Goal: Transaction & Acquisition: Purchase product/service

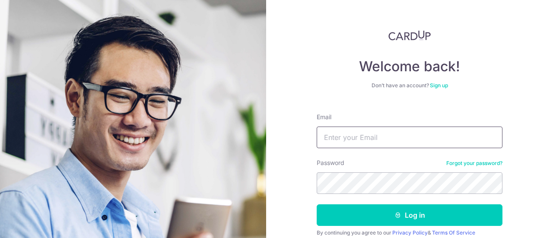
click at [366, 145] on input "Email" at bounding box center [410, 138] width 186 height 22
type input "[EMAIL_ADDRESS][DOMAIN_NAME]"
click at [317, 204] on button "Log in" at bounding box center [410, 215] width 186 height 22
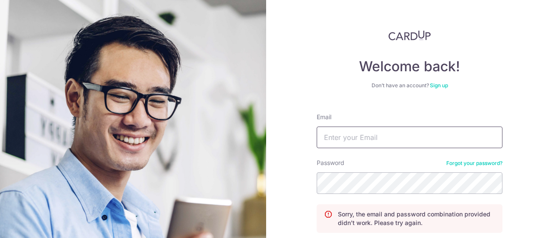
click at [359, 139] on input "Email" at bounding box center [410, 138] width 186 height 22
type input "leooell91@gmail.com"
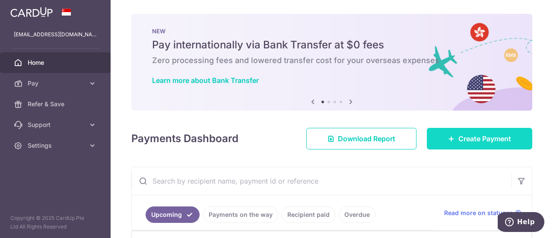
click at [460, 146] on link "Create Payment" at bounding box center [479, 139] width 105 height 22
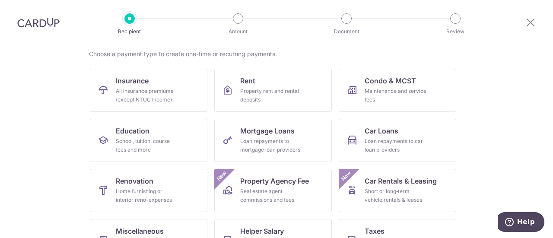
scroll to position [148, 0]
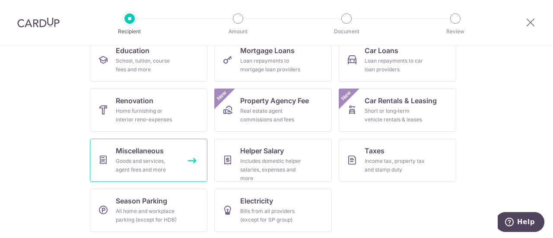
click at [142, 158] on div "Goods and services, agent fees and more" at bounding box center [147, 165] width 62 height 17
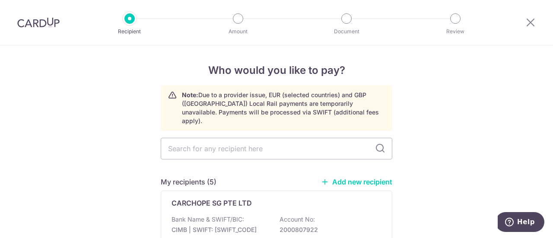
click at [333, 178] on link "Add new recipient" at bounding box center [356, 182] width 71 height 9
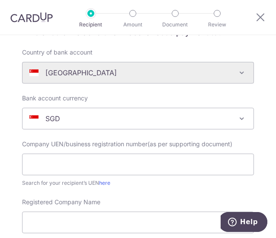
scroll to position [130, 0]
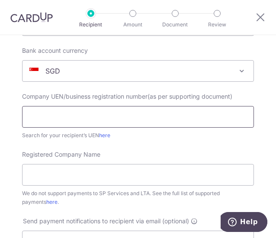
click at [137, 121] on input "text" at bounding box center [138, 117] width 232 height 22
click at [83, 121] on input "text" at bounding box center [138, 117] width 232 height 22
paste input "T18LL1867D"
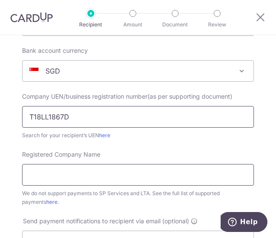
type input "T18LL1867D"
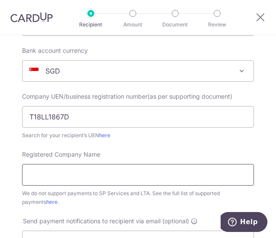
click at [86, 164] on input "Registered Company Name" at bounding box center [138, 175] width 232 height 22
click at [110, 173] on input "Registered Company Name" at bounding box center [138, 175] width 232 height 22
paste input "The Gown Connoisseur LLP"
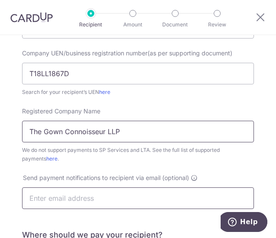
type input "The Gown Connoisseur LLP"
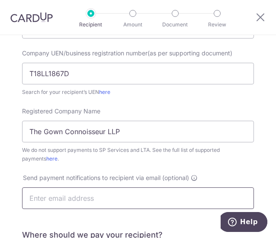
click at [114, 193] on input "text" at bounding box center [138, 198] width 232 height 22
click at [60, 201] on input "text" at bounding box center [138, 198] width 232 height 22
paste input "hello@thegownconnoisseur.com"
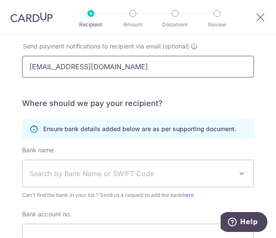
scroll to position [346, 0]
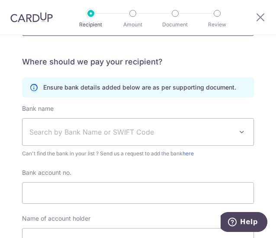
type input "hello@thegownconnoisseur.com"
click at [105, 121] on span "Search by Bank Name or SWIFT Code" at bounding box center [137, 131] width 231 height 27
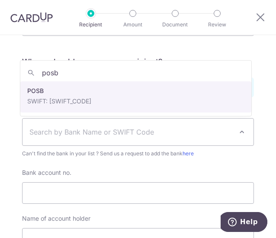
type input "posb"
select select "19"
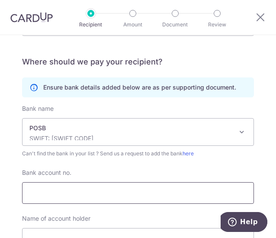
click at [130, 185] on input "Bank account no." at bounding box center [138, 193] width 232 height 22
paste input "248-45732-5"
click at [64, 190] on input "248-45732-5" at bounding box center [138, 193] width 232 height 22
click at [43, 194] on input "248-457325" at bounding box center [138, 193] width 232 height 22
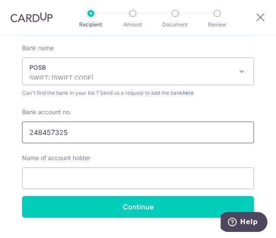
scroll to position [426, 0]
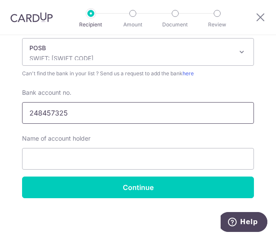
type input "248457325"
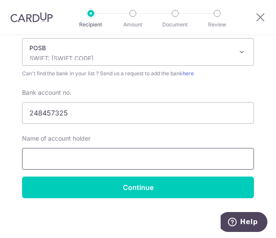
click at [170, 161] on input "text" at bounding box center [138, 159] width 232 height 22
paste input "The Gown Connoisseur)"
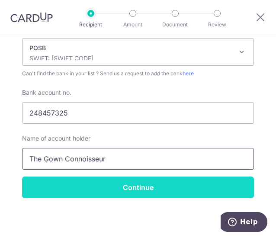
type input "The Gown Connoisseur"
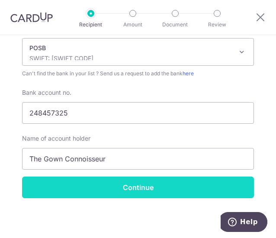
click at [160, 181] on input "Continue" at bounding box center [138, 187] width 232 height 22
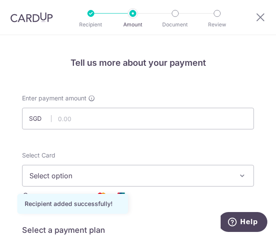
click at [262, 23] on div at bounding box center [262, 17] width 28 height 35
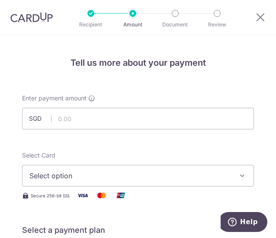
click at [152, 182] on button "Select option" at bounding box center [138, 176] width 232 height 22
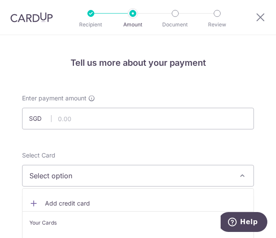
scroll to position [43, 0]
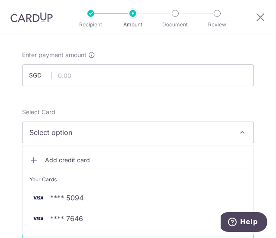
click at [160, 115] on div "Select Card Select option Add credit card Your Cards **** 5094 **** 7646" at bounding box center [138, 125] width 232 height 35
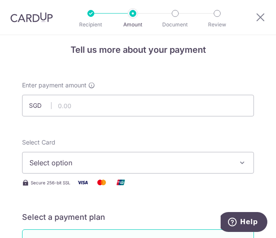
scroll to position [0, 0]
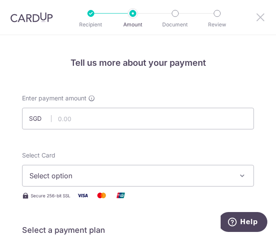
click at [265, 16] on icon at bounding box center [260, 17] width 10 height 11
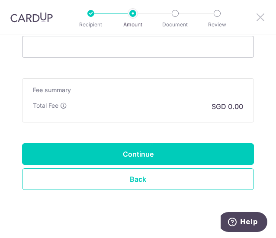
scroll to position [573, 0]
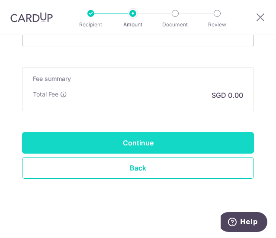
click at [149, 142] on input "Continue" at bounding box center [138, 143] width 232 height 22
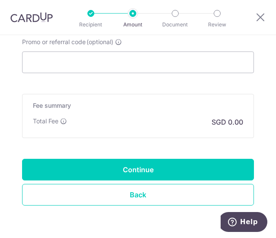
scroll to position [618, 0]
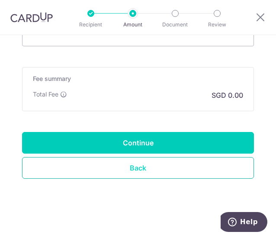
click at [146, 160] on link "Back" at bounding box center [138, 168] width 232 height 22
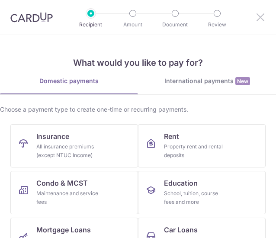
click at [261, 14] on icon at bounding box center [260, 17] width 10 height 11
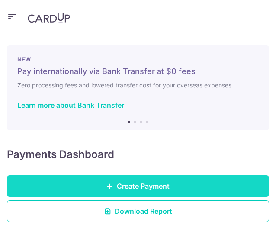
click at [158, 191] on span "Create Payment" at bounding box center [143, 186] width 53 height 10
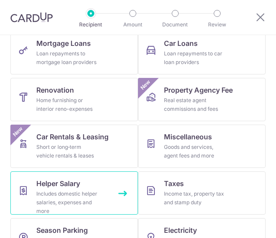
scroll to position [213, 0]
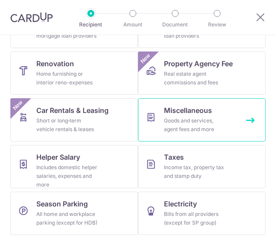
click at [215, 119] on div "Goods and services, agent fees and more" at bounding box center [195, 124] width 62 height 17
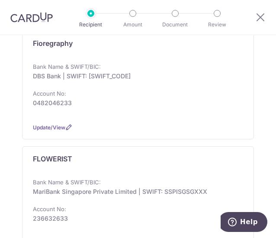
scroll to position [346, 0]
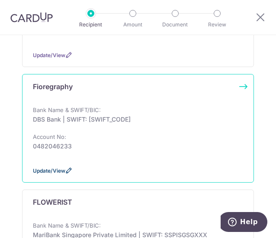
click at [65, 167] on icon at bounding box center [68, 170] width 7 height 7
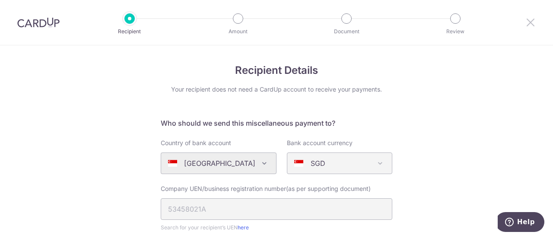
click at [275, 19] on icon at bounding box center [531, 22] width 10 height 11
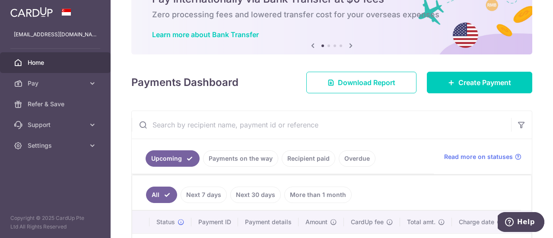
scroll to position [43, 0]
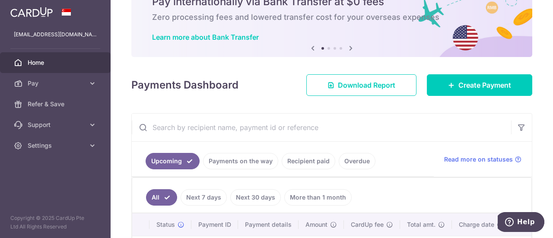
click at [246, 160] on link "Payments on the way" at bounding box center [240, 161] width 75 height 16
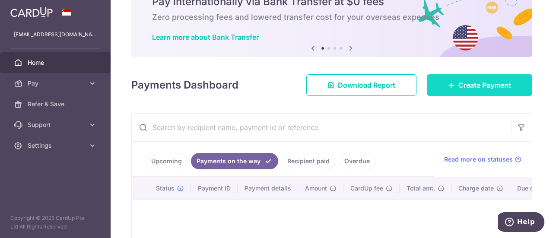
click at [275, 85] on span "Create Payment" at bounding box center [485, 85] width 53 height 10
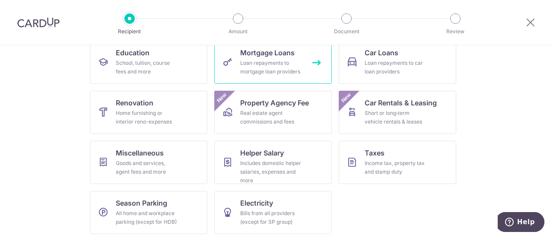
scroll to position [148, 0]
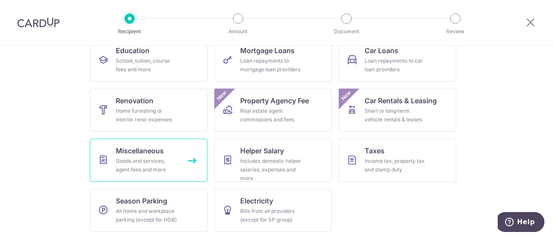
click at [178, 164] on link "Miscellaneous Goods and services, agent fees and more" at bounding box center [149, 160] width 118 height 43
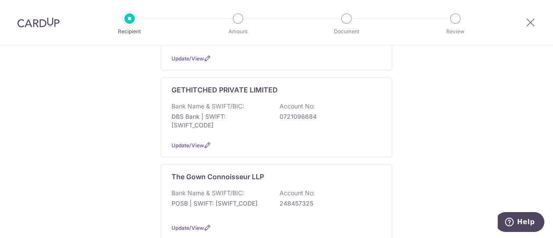
scroll to position [476, 0]
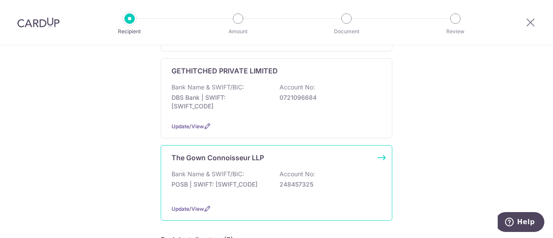
click at [264, 153] on div "The Gown Connoisseur LLP Bank Name & SWIFT/BIC: POSB | SWIFT: [SWIFT_CODE] Acco…" at bounding box center [277, 183] width 232 height 76
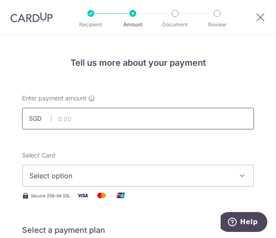
click at [96, 113] on input "text" at bounding box center [138, 119] width 232 height 22
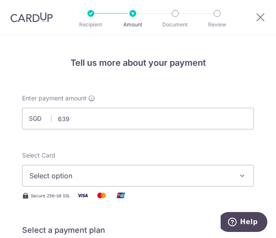
type input "639.00"
click at [105, 99] on div "Enter payment amount SGD 639.00 639.00" at bounding box center [138, 111] width 232 height 35
click at [86, 179] on span "Select option" at bounding box center [131, 175] width 205 height 10
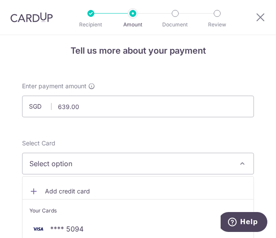
scroll to position [43, 0]
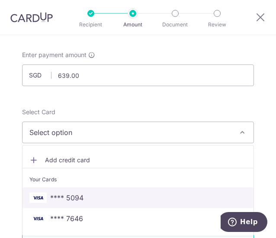
click at [72, 189] on link "**** 5094" at bounding box center [137, 197] width 231 height 21
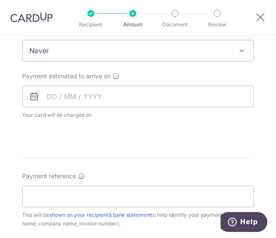
scroll to position [259, 0]
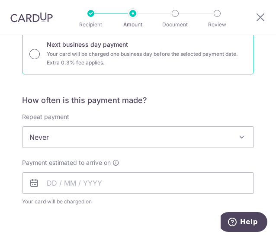
click at [34, 57] on input "Next business day payment Your card will be charged one business day before the…" at bounding box center [34, 54] width 10 height 10
radio input "true"
click at [163, 135] on span "Never" at bounding box center [137, 137] width 231 height 21
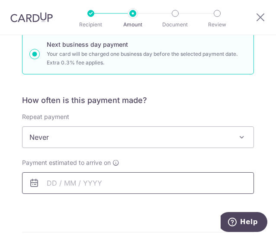
click at [127, 179] on input "text" at bounding box center [138, 183] width 232 height 22
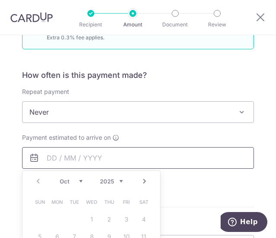
scroll to position [303, 0]
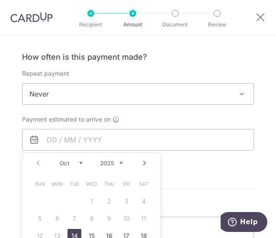
click at [71, 230] on link "14" at bounding box center [74, 236] width 14 height 14
type input "[DATE]"
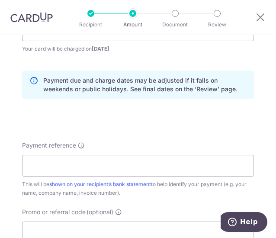
scroll to position [476, 0]
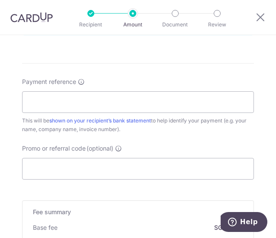
click at [122, 87] on div "Payment reference This will be shown on your recipient’s bank statement to help…" at bounding box center [138, 105] width 232 height 56
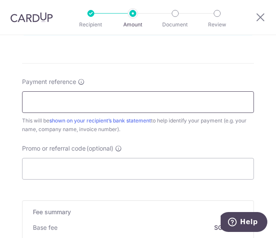
click at [121, 93] on input "Payment reference" at bounding box center [138, 102] width 232 height 22
paste input "#12782"
drag, startPoint x: 33, startPoint y: 100, endPoint x: 27, endPoint y: 101, distance: 5.8
click at [27, 101] on input "#12782" at bounding box center [138, 102] width 232 height 22
type input "12782"
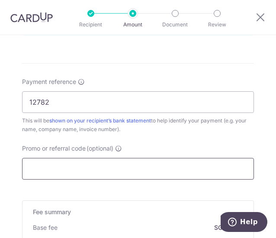
click at [81, 160] on input "Promo or referral code (optional)" at bounding box center [138, 169] width 232 height 22
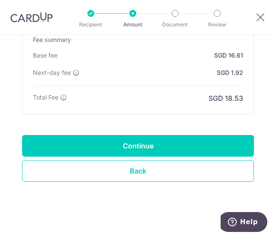
scroll to position [649, 0]
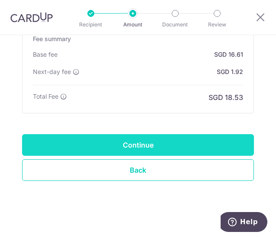
click at [145, 134] on input "Continue" at bounding box center [138, 145] width 232 height 22
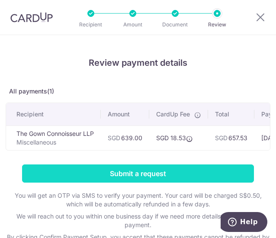
click at [132, 182] on input "Submit a request" at bounding box center [138, 173] width 232 height 18
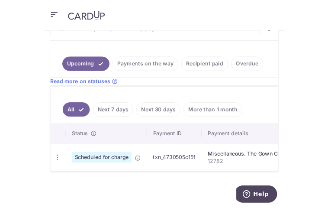
scroll to position [127, 0]
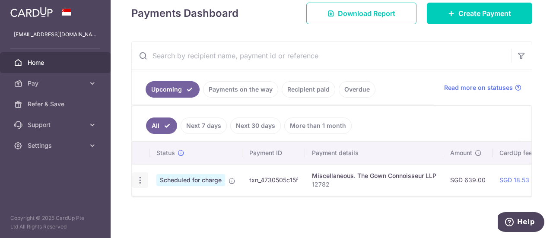
click at [140, 179] on icon "button" at bounding box center [140, 180] width 9 height 9
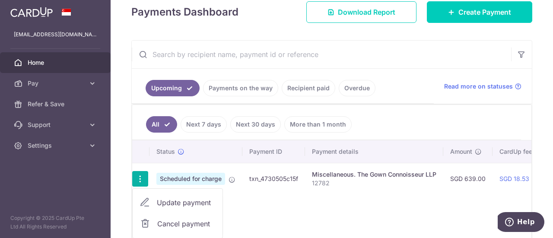
click at [275, 178] on td "txn_4730505c15f" at bounding box center [274, 179] width 63 height 32
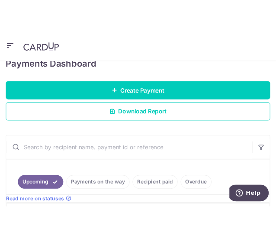
scroll to position [125, 0]
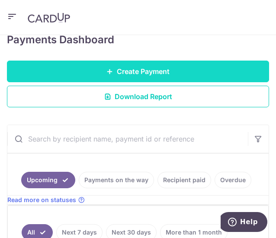
click at [107, 71] on icon at bounding box center [109, 71] width 7 height 7
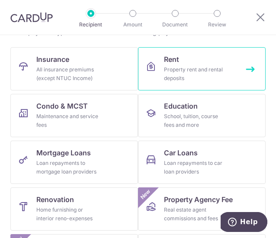
scroll to position [173, 0]
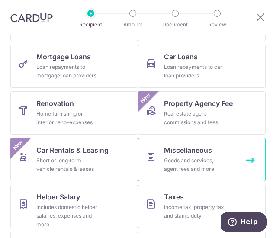
click at [158, 146] on link "Miscellaneous Goods and services, agent fees and more" at bounding box center [202, 159] width 128 height 43
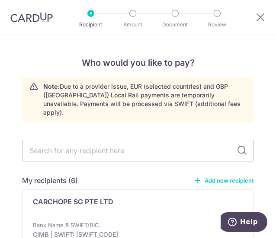
click at [220, 176] on link "Add new recipient" at bounding box center [223, 180] width 61 height 9
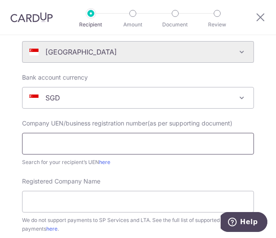
scroll to position [86, 0]
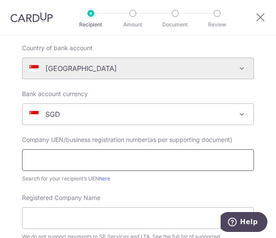
click at [81, 159] on input "text" at bounding box center [138, 160] width 232 height 22
paste input "T23LL0366G"
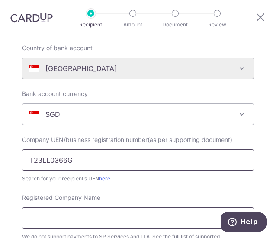
type input "T23LL0366G"
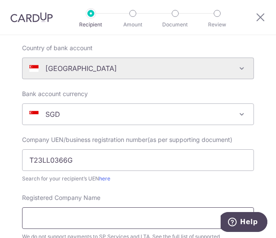
click at [102, 217] on input "Registered Company Name" at bounding box center [138, 218] width 232 height 22
click at [79, 224] on input "Registered Company Name" at bounding box center [138, 218] width 232 height 22
paste input "THE SUIT CONNOISSEUR LLP (T23LL0366G)"
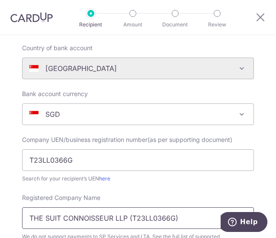
drag, startPoint x: 179, startPoint y: 220, endPoint x: 128, endPoint y: 219, distance: 51.5
click at [128, 219] on input "THE SUIT CONNOISSEUR LLP (T23LL0366G)" at bounding box center [138, 218] width 232 height 22
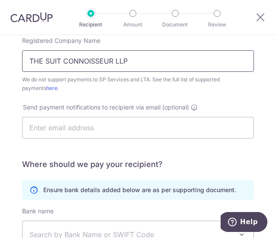
scroll to position [259, 0]
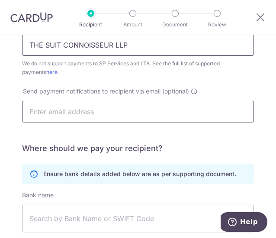
type input "THE SUIT CONNOISSEUR LLP"
click at [140, 112] on input "text" at bounding box center [138, 112] width 232 height 22
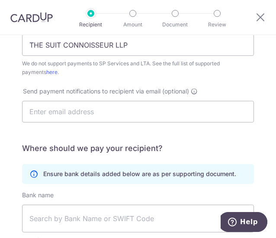
click at [109, 207] on span "Search by Bank Name or SWIFT Code" at bounding box center [137, 218] width 231 height 27
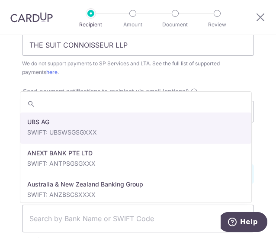
click at [129, 100] on input "search" at bounding box center [135, 103] width 231 height 17
click at [259, 100] on div "Who would you like to pay? Your recipient does not need a CardUp account to rec…" at bounding box center [138, 90] width 276 height 629
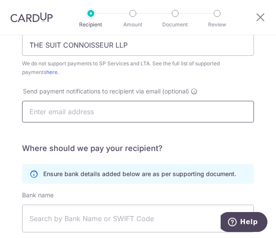
click at [176, 105] on input "text" at bounding box center [138, 112] width 232 height 22
paste input "[EMAIL_ADDRESS][DOMAIN_NAME]"
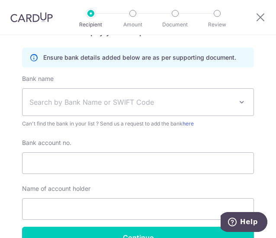
scroll to position [389, 0]
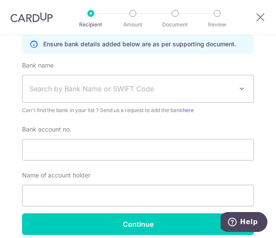
type input "[EMAIL_ADDRESS][DOMAIN_NAME]"
drag, startPoint x: 263, startPoint y: 15, endPoint x: 180, endPoint y: 32, distance: 84.6
click at [263, 15] on icon at bounding box center [260, 17] width 10 height 11
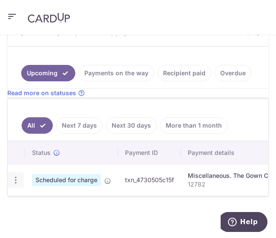
click at [16, 177] on icon "button" at bounding box center [15, 180] width 9 height 9
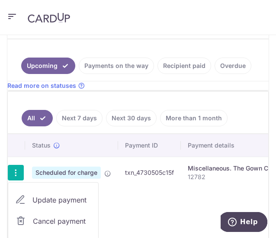
click at [18, 201] on icon at bounding box center [20, 200] width 10 height 10
radio input "true"
type input "639.00"
type input "[DATE]"
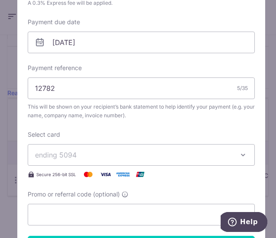
scroll to position [216, 0]
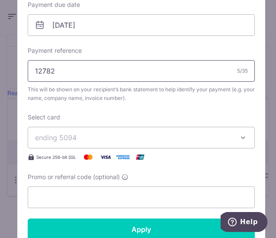
drag, startPoint x: 68, startPoint y: 67, endPoint x: 22, endPoint y: 83, distance: 48.1
click at [22, 83] on div "Edit payment By clicking apply, you will make changes to all payments to The Go…" at bounding box center [141, 88] width 248 height 587
paste input "#2501M-6255-R1"
click at [39, 70] on input "#2501M-6255-R1" at bounding box center [141, 71] width 227 height 22
click at [59, 67] on input "2501M-6255-R1" at bounding box center [141, 71] width 227 height 22
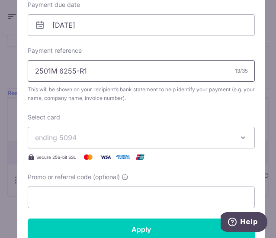
click at [77, 70] on input "2501M 6255-R1" at bounding box center [141, 71] width 227 height 22
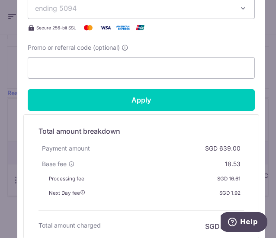
scroll to position [346, 0]
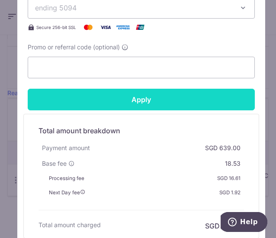
type input "2501M 6255 R1"
click at [155, 102] on input "Apply" at bounding box center [141, 100] width 227 height 22
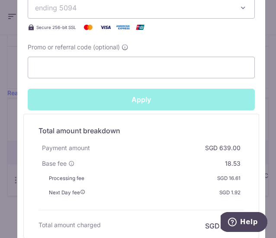
type input "Successfully Applied"
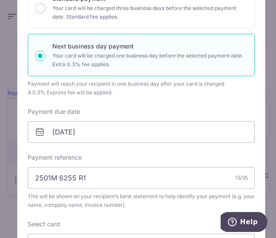
scroll to position [0, 0]
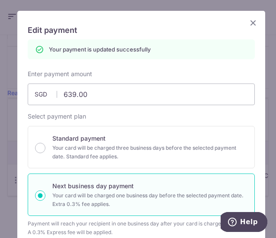
click at [248, 28] on icon "Close" at bounding box center [253, 22] width 10 height 11
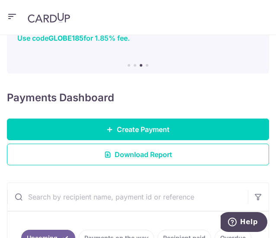
scroll to position [43, 0]
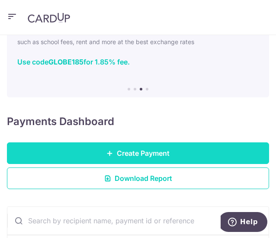
click at [119, 156] on span "Create Payment" at bounding box center [143, 153] width 53 height 10
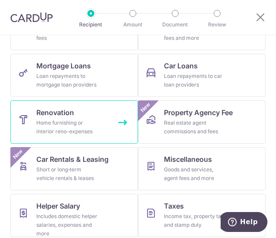
scroll to position [213, 0]
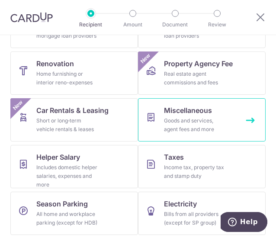
click at [182, 112] on span "Miscellaneous" at bounding box center [188, 110] width 48 height 10
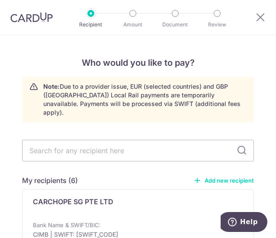
click at [226, 176] on link "Add new recipient" at bounding box center [223, 180] width 61 height 9
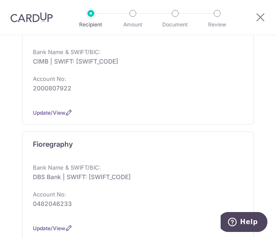
scroll to position [86, 0]
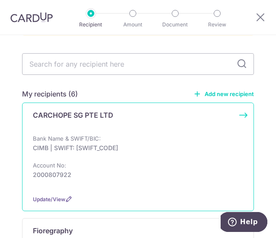
click at [131, 150] on div "Bank Name & SWIFT/BIC: CIMB | SWIFT: CIBBSGSGXXX Account No: 2000807922" at bounding box center [138, 161] width 210 height 54
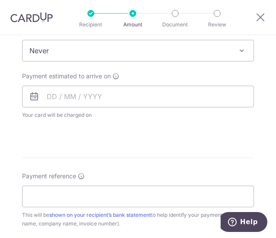
scroll to position [303, 0]
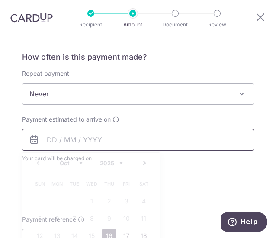
click at [96, 144] on input "text" at bounding box center [138, 140] width 232 height 22
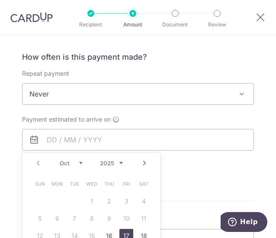
click at [121, 230] on link "17" at bounding box center [126, 236] width 14 height 14
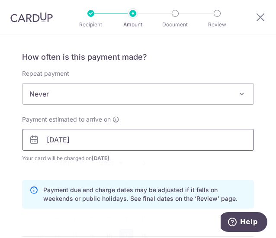
click at [93, 137] on input "17/10/2025" at bounding box center [138, 140] width 232 height 22
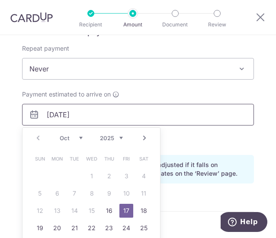
scroll to position [346, 0]
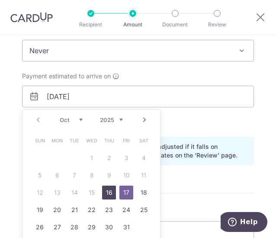
click at [105, 188] on link "16" at bounding box center [109, 192] width 14 height 14
type input "[DATE]"
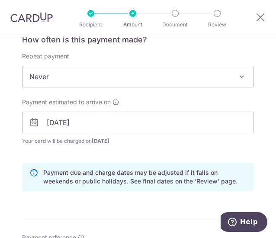
scroll to position [303, 0]
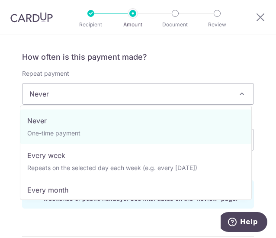
click at [170, 96] on span "Never" at bounding box center [137, 93] width 231 height 21
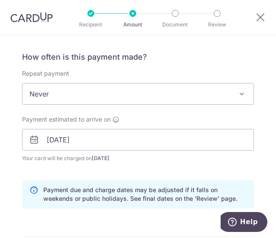
click at [170, 96] on span "Never" at bounding box center [137, 93] width 231 height 21
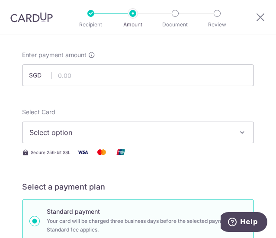
scroll to position [0, 0]
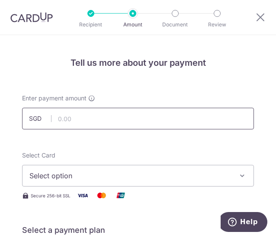
click at [99, 120] on input "text" at bounding box center [138, 119] width 232 height 22
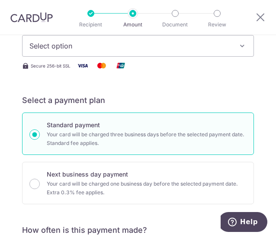
type input "210.00"
click at [169, 53] on button "Select option" at bounding box center [138, 46] width 232 height 22
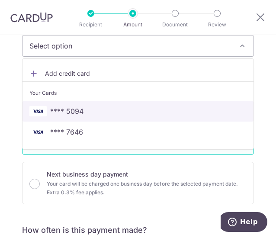
click at [61, 112] on span "**** 5094" at bounding box center [66, 111] width 33 height 10
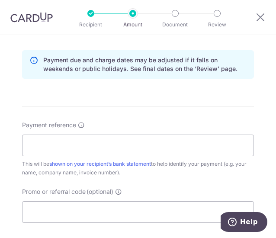
scroll to position [476, 0]
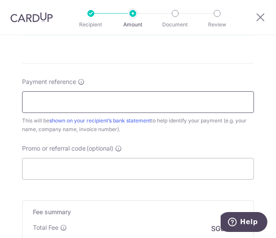
click at [99, 97] on input "Payment reference" at bounding box center [138, 102] width 232 height 22
drag, startPoint x: 157, startPoint y: 99, endPoint x: 20, endPoint y: 92, distance: 136.4
click at [22, 92] on input "INV OCT 001 SIENTA SNX8084M" at bounding box center [138, 102] width 232 height 22
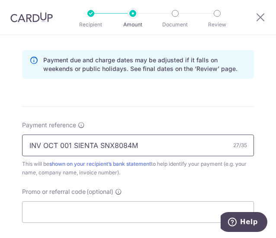
scroll to position [609, 0]
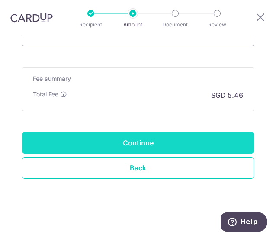
type input "INV OCT 001 SIENTA SNX8084M"
click at [103, 135] on input "Continue" at bounding box center [138, 143] width 232 height 22
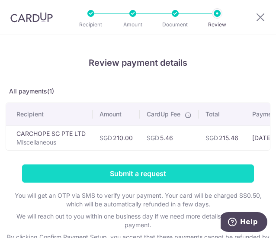
click at [166, 178] on input "Submit a request" at bounding box center [138, 173] width 232 height 18
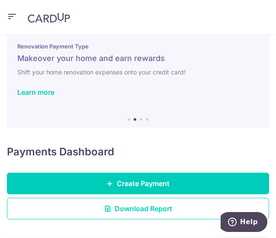
scroll to position [11, 0]
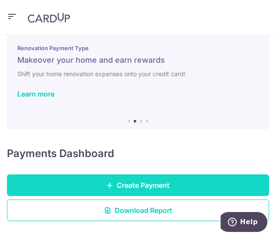
click at [136, 181] on span "Create Payment" at bounding box center [143, 185] width 53 height 10
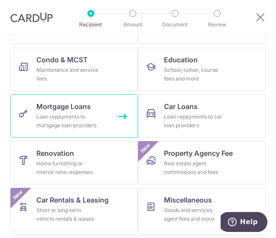
scroll to position [173, 0]
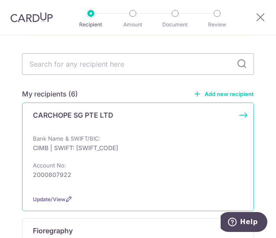
click at [145, 144] on p "CIMB | SWIFT: CIBBSGSGXXX" at bounding box center [135, 148] width 205 height 9
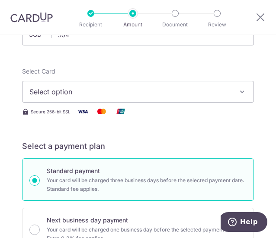
scroll to position [86, 0]
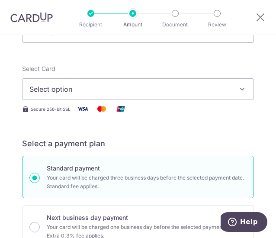
type input "504.00"
click at [169, 96] on button "Select option" at bounding box center [138, 89] width 232 height 22
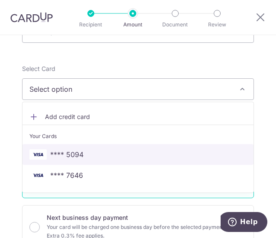
click at [90, 149] on span "**** 5094" at bounding box center [137, 154] width 217 height 10
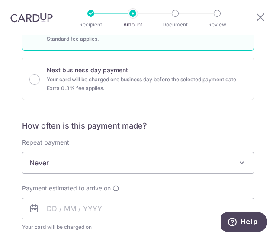
scroll to position [216, 0]
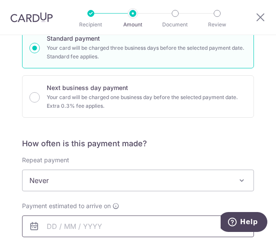
click at [127, 226] on input "text" at bounding box center [138, 226] width 232 height 22
click at [127, 222] on input "text" at bounding box center [138, 226] width 232 height 22
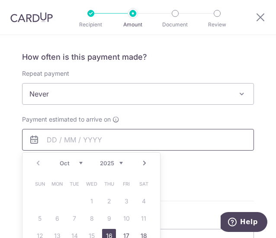
scroll to position [346, 0]
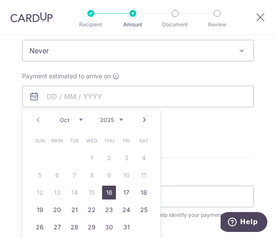
click at [105, 194] on link "16" at bounding box center [109, 192] width 14 height 14
type input "[DATE]"
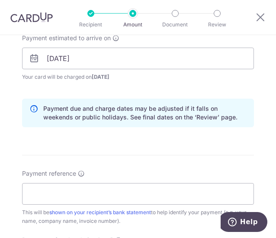
scroll to position [432, 0]
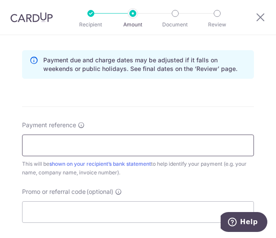
click at [113, 142] on input "Payment reference" at bounding box center [138, 145] width 232 height 22
paste input "INV OCT 001 SIENTA SNX8084M"
click at [53, 140] on input "INV OCT 001 SIENTA SNX8084M" at bounding box center [138, 145] width 232 height 22
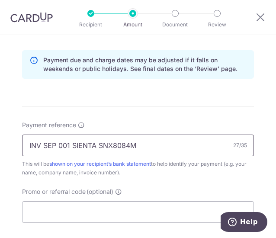
drag, startPoint x: 150, startPoint y: 146, endPoint x: 111, endPoint y: 153, distance: 40.4
click at [111, 153] on input "INV SEP 001 SIENTA SNX8084M" at bounding box center [138, 145] width 232 height 22
click at [79, 146] on input "INV SEP 001 SIENTA SNZ6534J" at bounding box center [138, 145] width 232 height 22
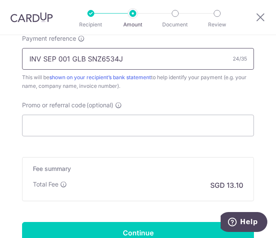
scroll to position [605, 0]
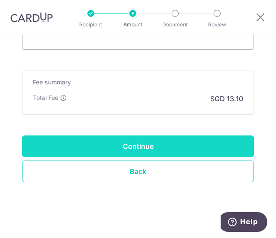
type input "INV SEP 001 GLB SNZ6534J"
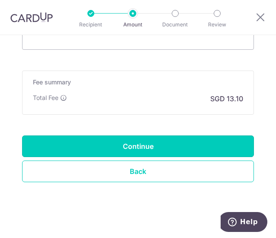
drag, startPoint x: 144, startPoint y: 149, endPoint x: 166, endPoint y: 103, distance: 50.9
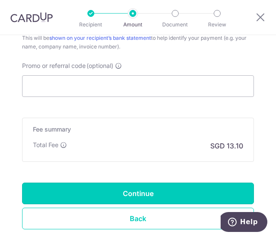
scroll to position [609, 0]
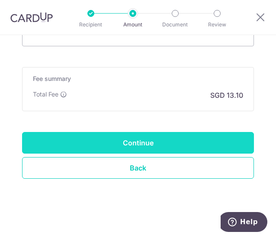
click at [165, 134] on input "Continue" at bounding box center [138, 143] width 232 height 22
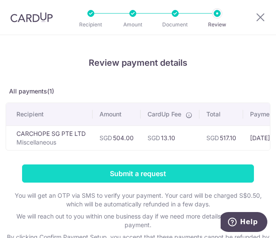
click at [177, 175] on input "Submit a request" at bounding box center [138, 173] width 232 height 18
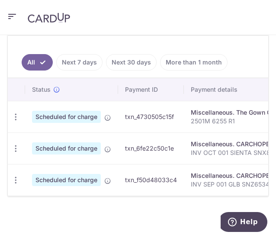
click at [9, 16] on icon "button" at bounding box center [12, 16] width 10 height 11
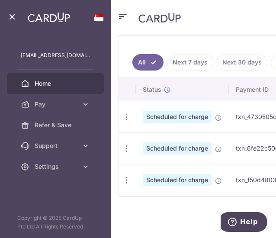
click at [49, 79] on span "Home" at bounding box center [62, 83] width 55 height 9
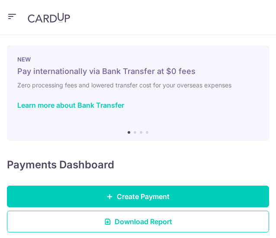
click at [157, 179] on div "Payments Dashboard Download Report Create Payment" at bounding box center [138, 193] width 262 height 78
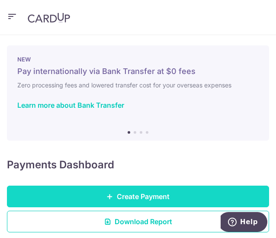
click at [157, 187] on link "Create Payment" at bounding box center [138, 196] width 262 height 22
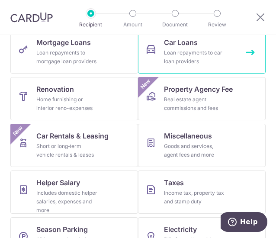
scroll to position [213, 0]
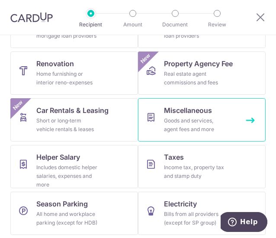
click at [187, 131] on div "Goods and services, agent fees and more" at bounding box center [195, 124] width 62 height 17
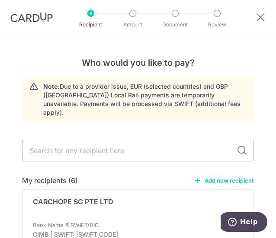
click at [234, 176] on link "Add new recipient" at bounding box center [223, 180] width 61 height 9
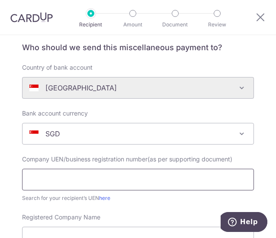
scroll to position [86, 0]
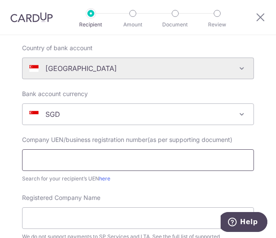
click at [96, 160] on input "text" at bounding box center [138, 160] width 232 height 22
click at [199, 154] on input "text" at bounding box center [138, 160] width 232 height 22
paste input "T24LL0073A"
type input "T24LL0073A"
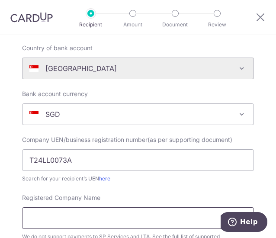
click at [135, 208] on input "Registered Company Name" at bounding box center [138, 218] width 232 height 22
click at [135, 213] on input "Registered Company Name" at bounding box center [138, 218] width 232 height 22
paste input "A MERRY MAYHEM LLP"
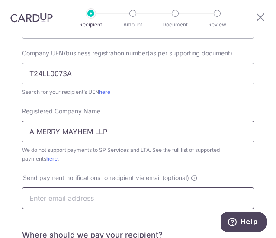
type input "A MERRY MAYHEM LLP"
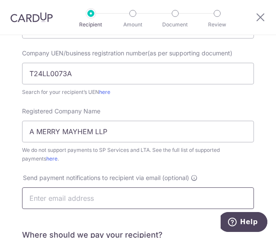
click at [131, 200] on input "text" at bounding box center [138, 198] width 232 height 22
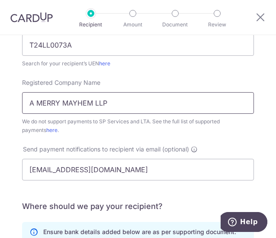
scroll to position [210, 0]
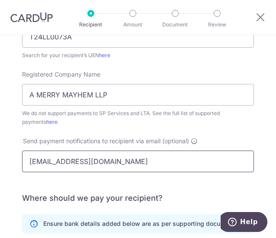
drag, startPoint x: 140, startPoint y: 161, endPoint x: -1, endPoint y: 153, distance: 140.8
click at [0, 153] on html "Recipient Amount Document Review Who would you like to pay? Your recipient does…" at bounding box center [138, 119] width 276 height 238
paste input "sayhi@amerrymayhem"
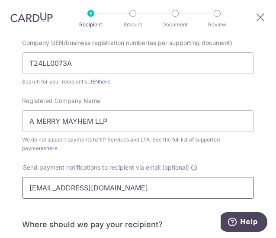
scroll to position [166, 0]
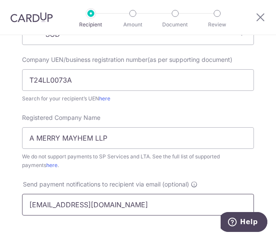
type input "[EMAIL_ADDRESS][DOMAIN_NAME]"
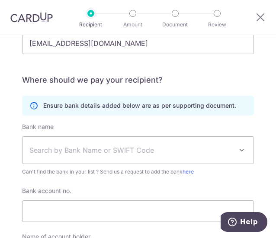
scroll to position [426, 0]
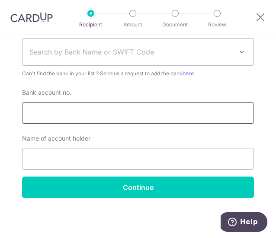
click at [105, 108] on input "Bank account no." at bounding box center [138, 113] width 232 height 22
paste input "[PHONE_NUMBER]"
click at [66, 111] on input "[PHONE_NUMBER]" at bounding box center [138, 113] width 232 height 22
click at [43, 111] on input "072-1118866" at bounding box center [138, 113] width 232 height 22
type input "0721118866"
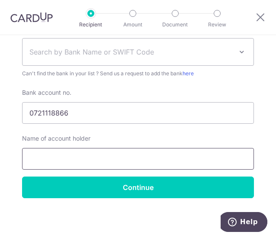
click at [96, 153] on input "text" at bounding box center [138, 159] width 232 height 22
paste input "A MERRY MAYHEM LLP"
type input "A MERRY MAYHEM LLP"
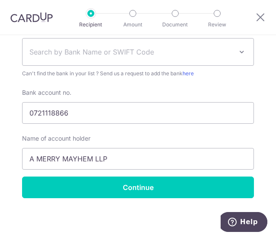
click at [153, 57] on span "Search by Bank Name or SWIFT Code" at bounding box center [137, 51] width 231 height 27
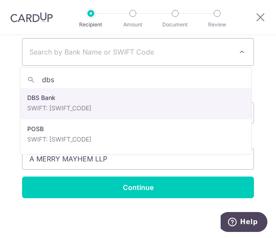
type input "dbs"
select select "6"
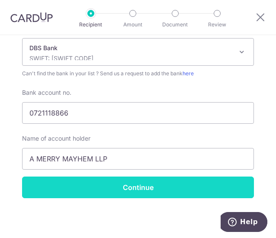
click at [157, 182] on input "Continue" at bounding box center [138, 187] width 232 height 22
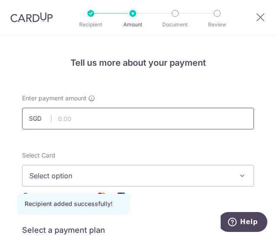
click at [153, 115] on input "text" at bounding box center [138, 119] width 232 height 22
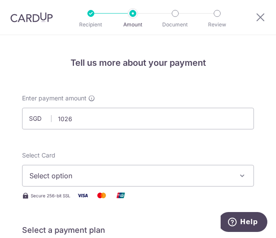
type input "1,026.00"
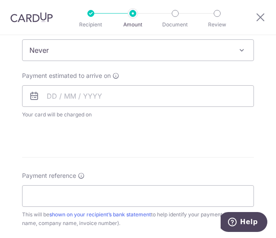
scroll to position [346, 0]
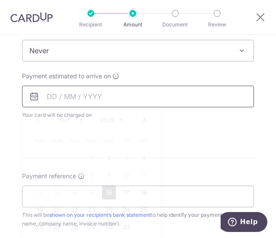
click at [171, 99] on input "text" at bounding box center [138, 97] width 232 height 22
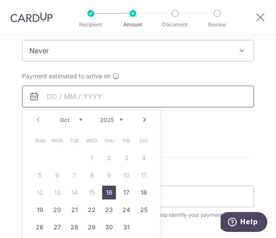
click at [150, 98] on input "text" at bounding box center [138, 97] width 232 height 22
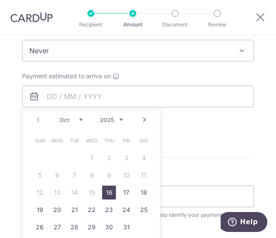
click at [110, 187] on link "16" at bounding box center [109, 192] width 14 height 14
type input "[DATE]"
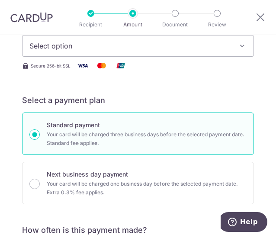
scroll to position [0, 0]
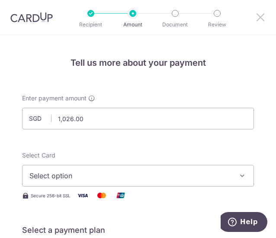
click at [264, 16] on icon at bounding box center [260, 17] width 10 height 11
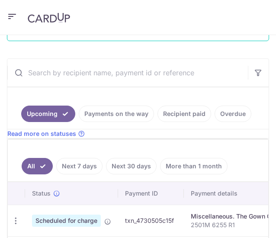
scroll to position [75, 0]
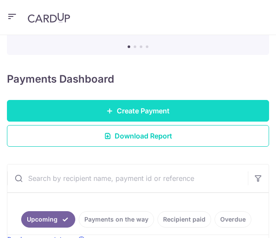
click at [173, 108] on link "Create Payment" at bounding box center [138, 111] width 262 height 22
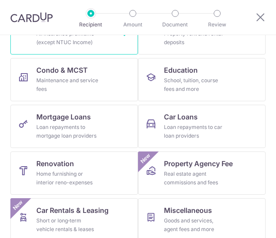
scroll to position [213, 0]
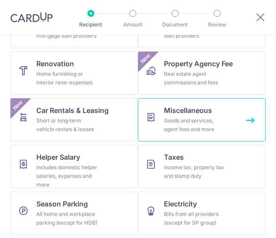
click at [179, 121] on div "Goods and services, agent fees and more" at bounding box center [195, 124] width 62 height 17
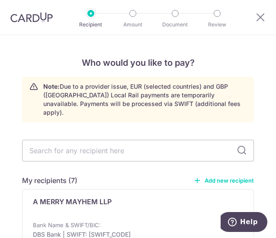
click at [214, 176] on link "Add new recipient" at bounding box center [223, 180] width 61 height 9
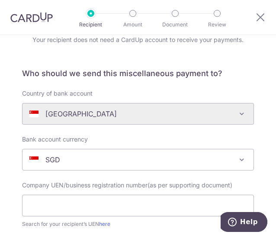
scroll to position [130, 0]
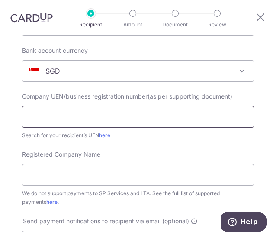
click at [93, 109] on input "text" at bounding box center [138, 117] width 232 height 22
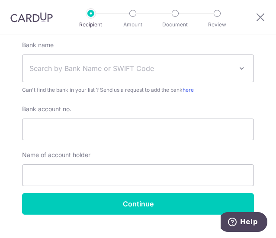
scroll to position [426, 0]
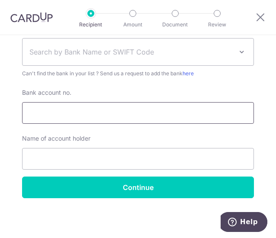
click at [178, 107] on input "Bank account no." at bounding box center [138, 113] width 232 height 22
type input "0721117959"
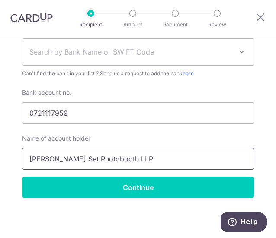
type input "Hana Dul Set Photobooth LLP"
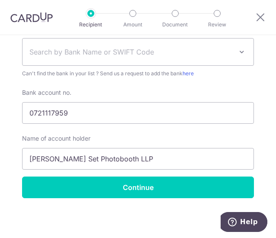
click at [158, 60] on span "Search by Bank Name or SWIFT Code" at bounding box center [137, 51] width 231 height 27
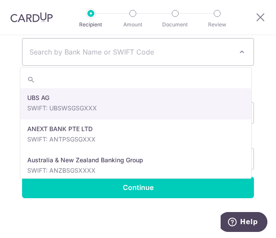
type input "b"
type input "u"
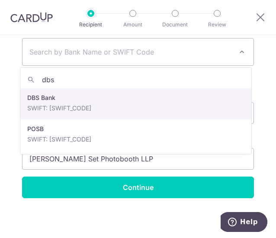
type input "dbs"
select select "6"
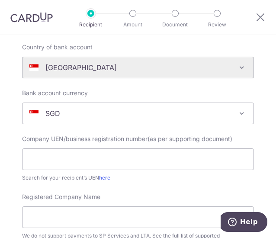
scroll to position [80, 0]
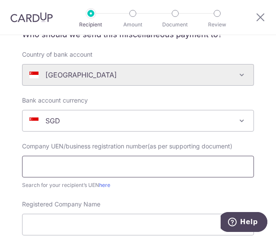
click at [38, 166] on input "text" at bounding box center [138, 167] width 232 height 22
paste input "[PERSON_NAME] Set Photobooth LLP"
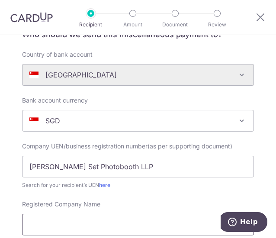
click at [60, 227] on input "Registered Company Name" at bounding box center [138, 225] width 232 height 22
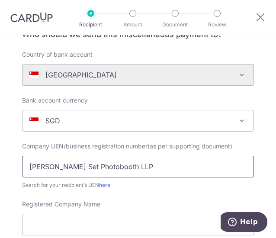
click at [179, 166] on input "Hana Dul Set Photobooth LLP" at bounding box center [138, 167] width 232 height 22
paste input "(T23LL0157E)"
click at [166, 166] on input "Hana Dul Set Photobooth LLP(T23LL0157E)" at bounding box center [138, 167] width 232 height 22
click at [169, 166] on input "Hana Dul Set Photobooth LLP(T23LL0157E)" at bounding box center [138, 167] width 232 height 22
click at [126, 165] on input "Hana Dul Set Photobooth LLP(T23LL0157E" at bounding box center [138, 167] width 232 height 22
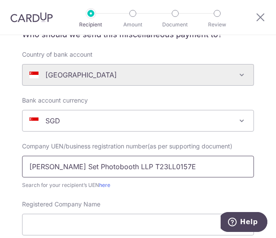
drag, startPoint x: 127, startPoint y: 166, endPoint x: 11, endPoint y: 155, distance: 116.8
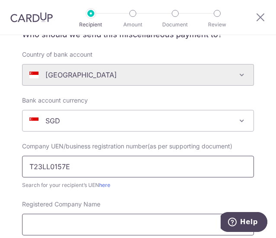
type input "T23LL0157E"
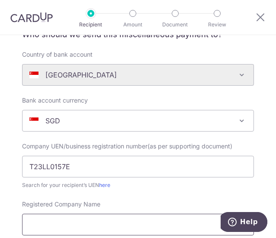
click at [85, 224] on input "Registered Company Name" at bounding box center [138, 225] width 232 height 22
paste input "Hana Dul Set Photobooth LLP"
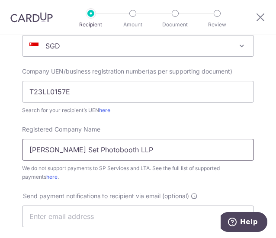
scroll to position [210, 0]
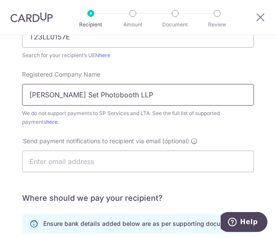
type input "Hana Dul Set Photobooth LLP"
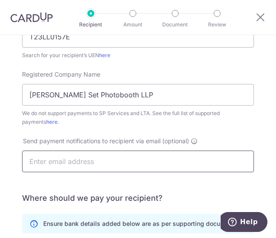
click at [81, 161] on input "text" at bounding box center [138, 161] width 232 height 22
paste input "[EMAIL_ADDRESS][DOMAIN_NAME]"
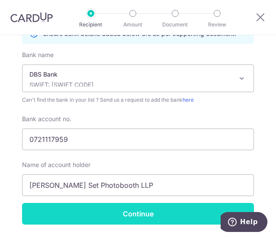
scroll to position [426, 0]
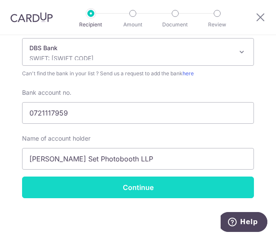
type input "[EMAIL_ADDRESS][DOMAIN_NAME]"
click at [137, 182] on input "Continue" at bounding box center [138, 187] width 232 height 22
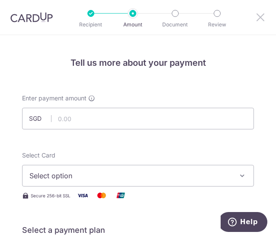
drag, startPoint x: 259, startPoint y: 20, endPoint x: 173, endPoint y: 35, distance: 86.9
click at [259, 20] on icon at bounding box center [260, 17] width 10 height 11
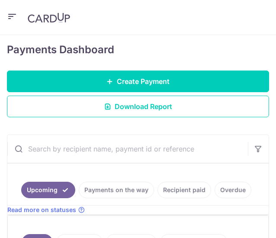
scroll to position [75, 0]
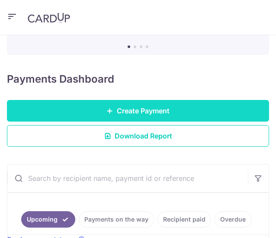
click at [155, 108] on span "Create Payment" at bounding box center [143, 110] width 53 height 10
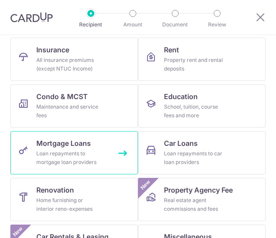
scroll to position [173, 0]
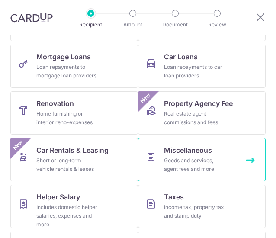
click at [169, 162] on div "Goods and services, agent fees and more" at bounding box center [195, 164] width 62 height 17
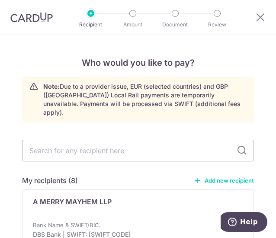
click at [220, 176] on link "Add new recipient" at bounding box center [223, 180] width 61 height 9
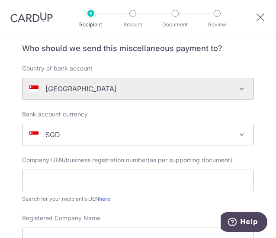
scroll to position [130, 0]
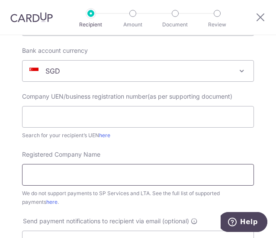
click at [118, 169] on input "Registered Company Name" at bounding box center [138, 175] width 232 height 22
click at [54, 175] on input "THE SUIT CONNOISSEUR LLP" at bounding box center [138, 175] width 232 height 22
click at [32, 177] on input "THE Suit CONNOISSEUR LLP" at bounding box center [138, 175] width 232 height 22
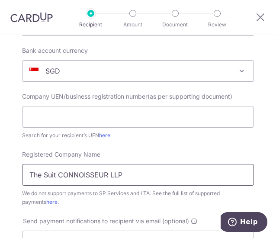
click at [72, 174] on input "The Suit CONNOISSEUR LLP" at bounding box center [138, 175] width 232 height 22
drag, startPoint x: 61, startPoint y: 175, endPoint x: 105, endPoint y: 176, distance: 44.1
click at [105, 176] on input "The Suit CONNOISSEUR LLP" at bounding box center [138, 175] width 232 height 22
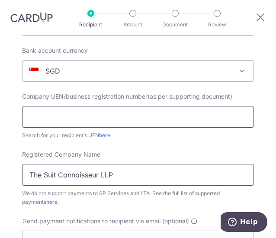
type input "The Suit Connoisseur LLP"
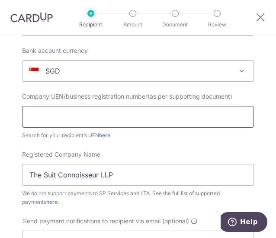
click at [150, 112] on input "text" at bounding box center [138, 117] width 232 height 22
paste input "126-56608-5"
type input "126-56608-5"
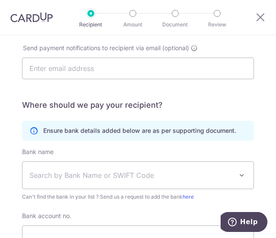
scroll to position [389, 0]
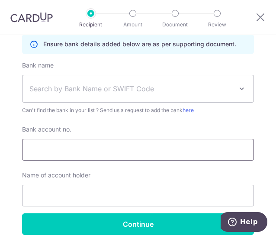
click at [77, 142] on input "Bank account no." at bounding box center [138, 150] width 232 height 22
paste input "126-56608-5"
click at [65, 147] on input "126-56608-5" at bounding box center [138, 150] width 232 height 22
click at [39, 148] on input "126-56608 5" at bounding box center [138, 150] width 232 height 22
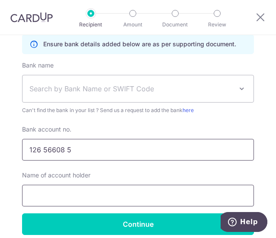
type input "126 56608 5"
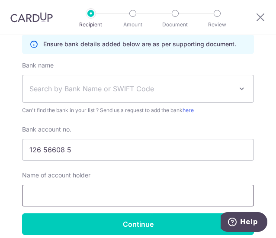
click at [73, 196] on input "text" at bounding box center [138, 196] width 232 height 22
click at [79, 194] on input "text" at bounding box center [138, 196] width 232 height 22
click at [61, 191] on input "text" at bounding box center [138, 196] width 232 height 22
paste input "The Suit Connoisseur"
type input "The Suit Connoisseur"
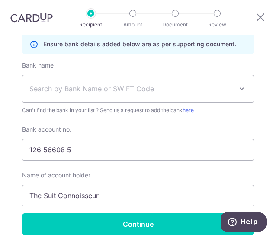
click at [83, 87] on span "Search by Bank Name or SWIFT Code" at bounding box center [130, 88] width 203 height 10
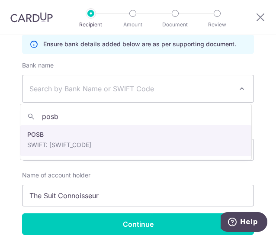
type input "posb"
select select "19"
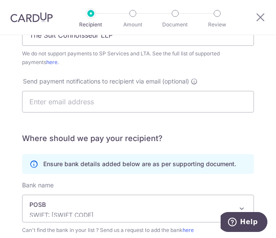
scroll to position [253, 0]
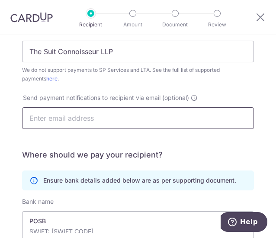
click at [101, 123] on input "text" at bounding box center [138, 118] width 232 height 22
type input "[EMAIL_ADDRESS][DOMAIN_NAME]"
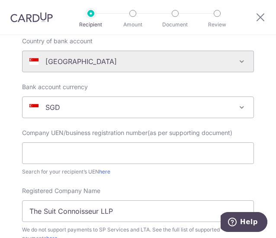
scroll to position [80, 0]
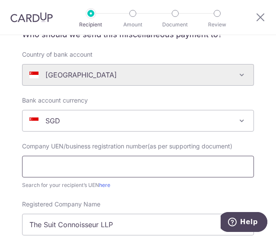
click at [87, 166] on input "text" at bounding box center [138, 167] width 232 height 22
paste input "T23LL0366G"
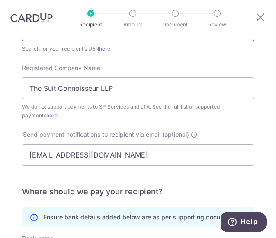
scroll to position [426, 0]
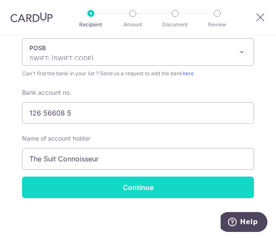
type input "T23LL0366G"
click at [156, 188] on input "Continue" at bounding box center [138, 187] width 232 height 22
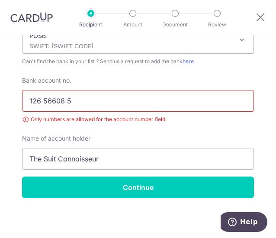
click at [64, 102] on input "126 56608 5" at bounding box center [138, 101] width 232 height 22
click at [42, 99] on input "126 566085" at bounding box center [138, 101] width 232 height 22
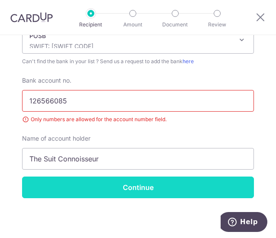
type input "126566085"
click at [112, 181] on input "Continue" at bounding box center [138, 187] width 232 height 22
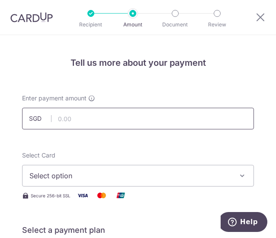
click at [112, 118] on input "text" at bounding box center [138, 119] width 232 height 22
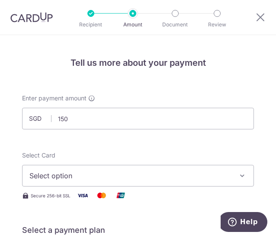
type input "150.00"
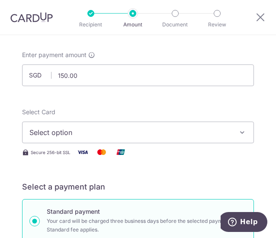
click at [179, 137] on span "Select option" at bounding box center [131, 132] width 205 height 10
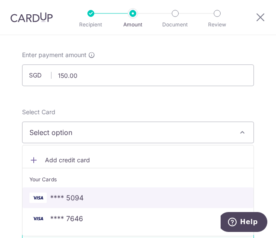
click at [77, 199] on span "**** 5094" at bounding box center [66, 197] width 33 height 10
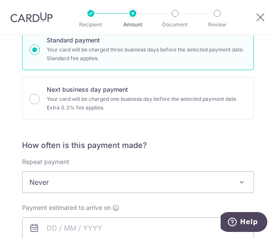
scroll to position [216, 0]
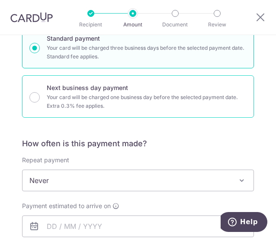
click at [125, 90] on p "Next business day payment" at bounding box center [147, 88] width 200 height 10
click at [40, 92] on input "Next business day payment Your card will be charged one business day before the…" at bounding box center [34, 97] width 10 height 10
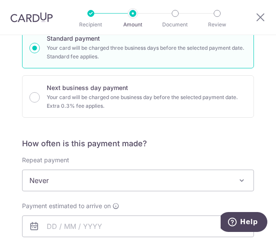
radio input "false"
radio input "true"
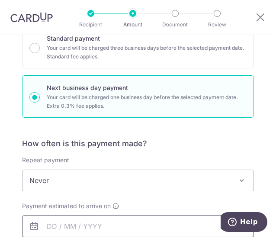
click at [124, 223] on input "text" at bounding box center [138, 226] width 232 height 22
click at [137, 230] on input "text" at bounding box center [138, 226] width 232 height 22
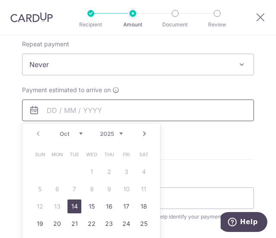
scroll to position [346, 0]
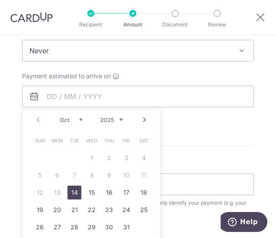
click at [71, 190] on link "14" at bounding box center [74, 192] width 14 height 14
type input "[DATE]"
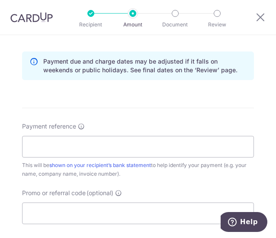
scroll to position [432, 0]
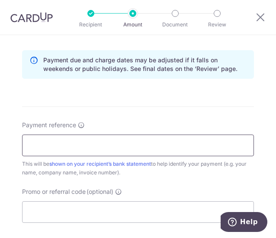
click at [149, 143] on input "Payment reference" at bounding box center [138, 145] width 232 height 22
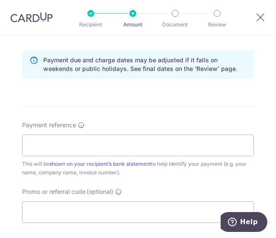
click at [226, 97] on form "Enter payment amount SGD 150.00 150.00 Recipient added successfully! Select Car…" at bounding box center [138, 39] width 232 height 756
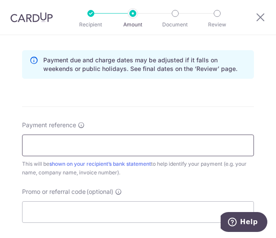
click at [65, 140] on input "Payment reference" at bounding box center [138, 145] width 232 height 22
paste input "#2508M-1124"
drag, startPoint x: 30, startPoint y: 143, endPoint x: 24, endPoint y: 144, distance: 6.3
click at [24, 144] on input "#2508M-1124" at bounding box center [138, 145] width 232 height 22
click at [89, 144] on input "2508M-1124" at bounding box center [138, 145] width 232 height 22
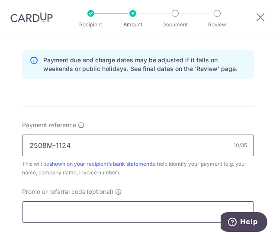
type input "2508M-1124"
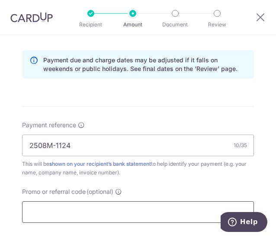
click at [85, 216] on input "Promo or referral code (optional)" at bounding box center [138, 212] width 232 height 22
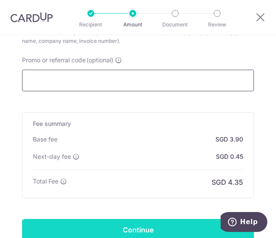
scroll to position [650, 0]
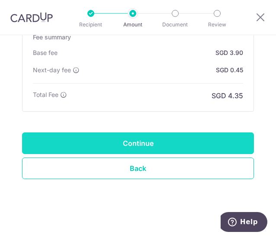
click at [166, 143] on input "Continue" at bounding box center [138, 143] width 232 height 22
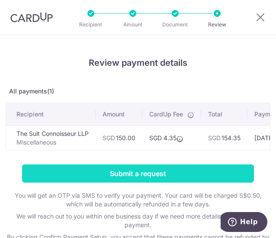
click at [163, 175] on input "Submit a request" at bounding box center [138, 173] width 232 height 18
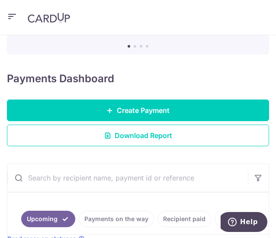
scroll to position [31, 0]
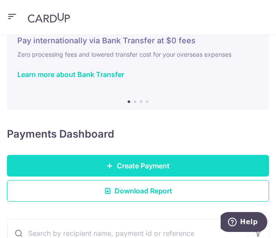
click at [140, 162] on span "Create Payment" at bounding box center [143, 165] width 53 height 10
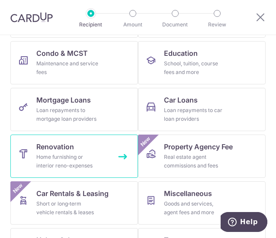
scroll to position [213, 0]
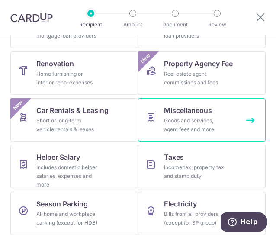
click at [190, 121] on div "Goods and services, agent fees and more" at bounding box center [195, 124] width 62 height 17
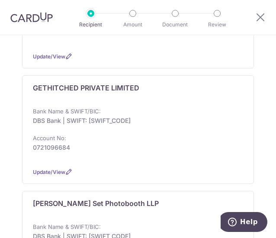
scroll to position [735, 0]
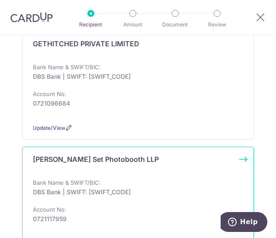
click at [178, 155] on div "[PERSON_NAME] Set Photobooth LLP" at bounding box center [133, 162] width 200 height 17
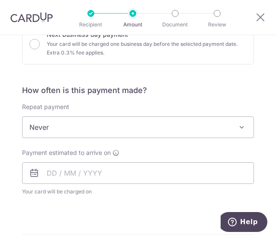
scroll to position [303, 0]
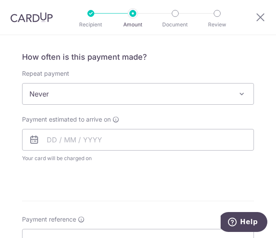
click at [214, 112] on div "How often is this payment made? Repeat payment Never Every week Every month Eve…" at bounding box center [138, 116] width 232 height 128
click at [179, 115] on div "Payment estimated to arrive on Your card will be charged on for the first payme…" at bounding box center [138, 139] width 232 height 48
click at [262, 23] on div at bounding box center [262, 17] width 28 height 35
click at [260, 22] on icon at bounding box center [260, 17] width 10 height 11
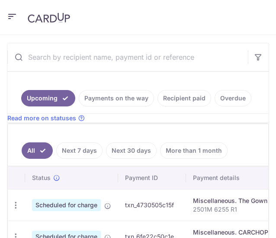
scroll to position [193, 0]
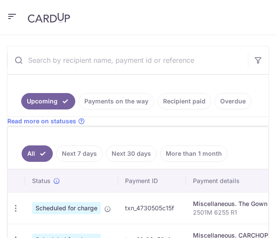
click at [86, 148] on li "Next 7 days" at bounding box center [78, 149] width 50 height 25
click at [82, 155] on link "Next 7 days" at bounding box center [79, 153] width 46 height 16
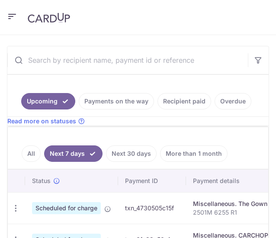
click at [184, 102] on link "Recipient paid" at bounding box center [184, 101] width 54 height 16
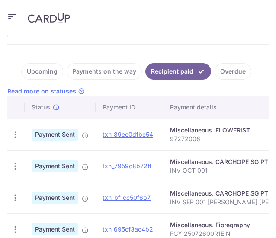
scroll to position [236, 0]
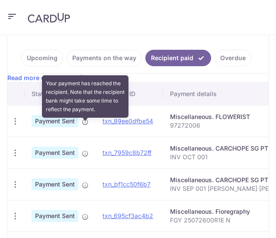
click at [84, 125] on icon at bounding box center [85, 121] width 7 height 7
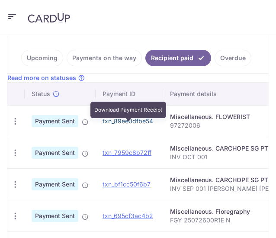
click at [128, 125] on link "txn_89ee0dfbe54" at bounding box center [127, 120] width 51 height 7
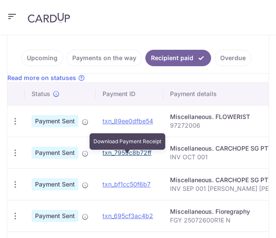
click at [137, 154] on link "txn_7959c8b72ff" at bounding box center [126, 152] width 49 height 7
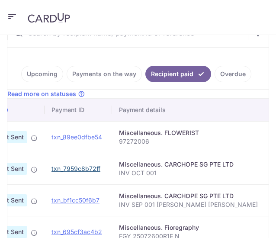
scroll to position [193, 0]
